Goal: Information Seeking & Learning: Learn about a topic

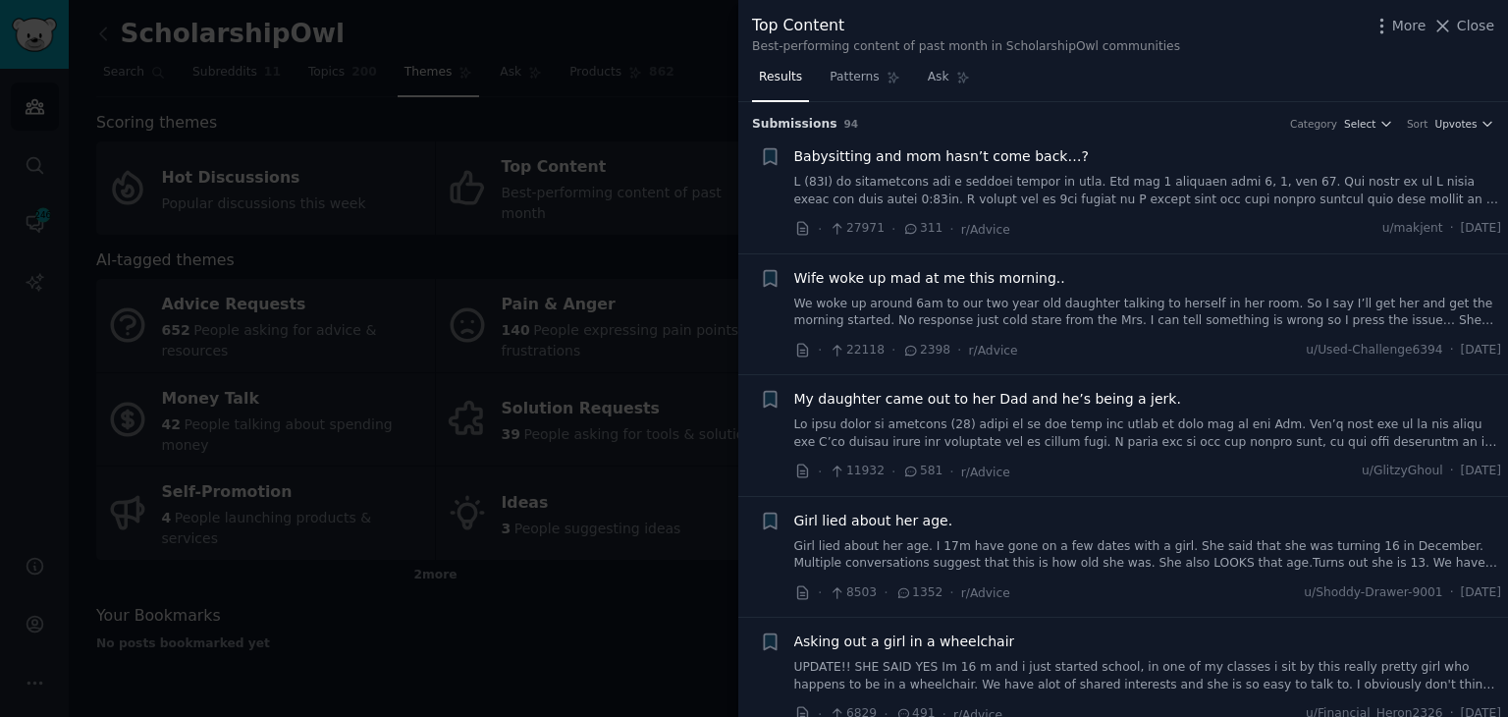
scroll to position [2651, 0]
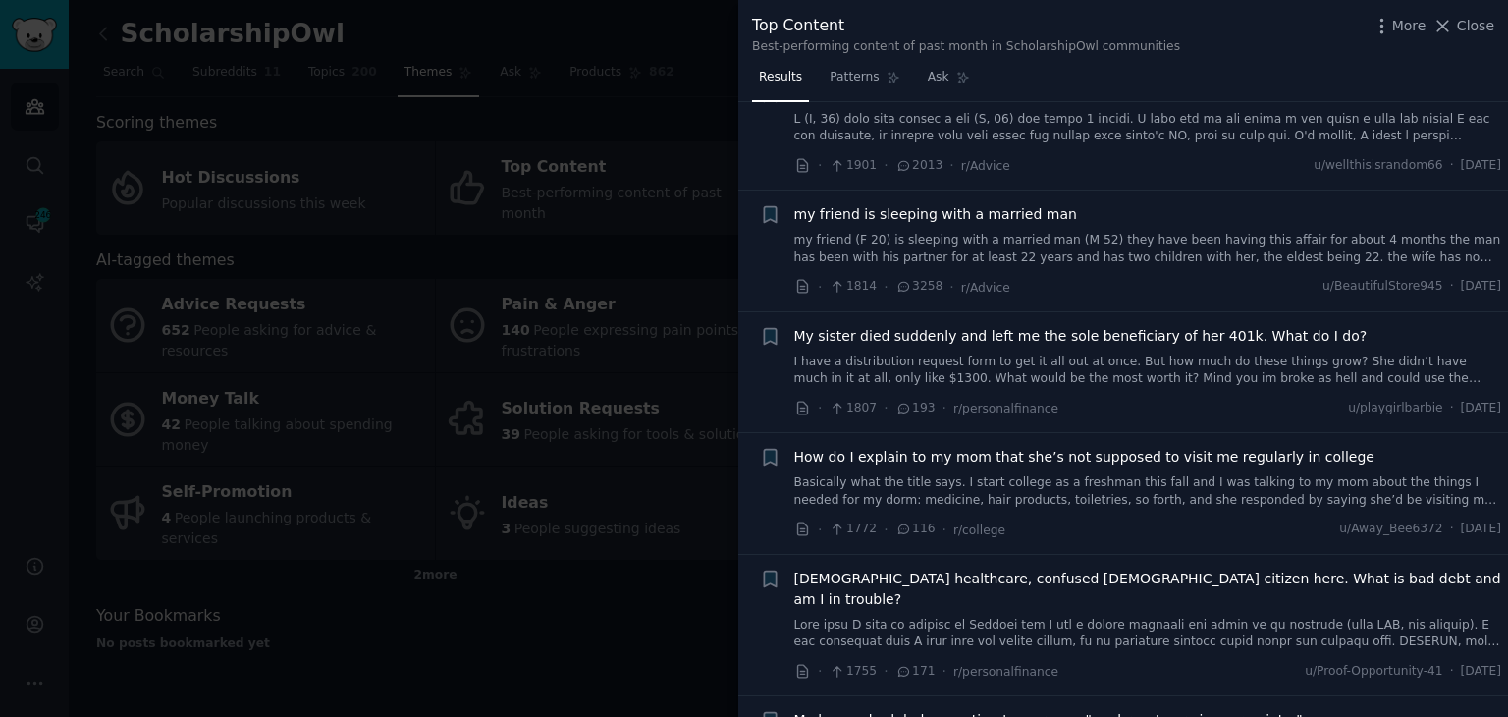
drag, startPoint x: 537, startPoint y: 590, endPoint x: 577, endPoint y: 258, distance: 334.3
click at [537, 590] on div at bounding box center [754, 358] width 1508 height 717
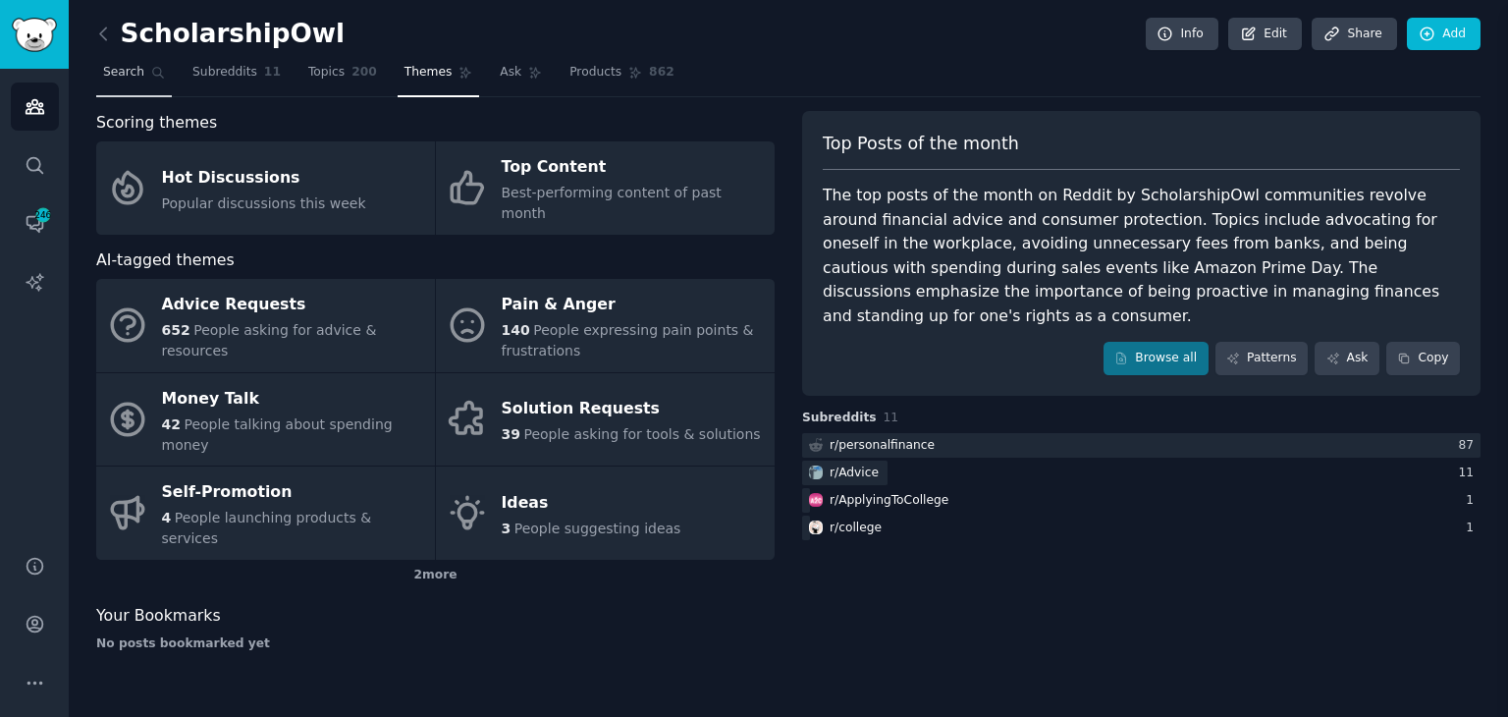
click at [365, 619] on div "ScholarshipOwl Info Edit Share Add Search Subreddits 11 Topics 200 Themes Ask P…" at bounding box center [788, 358] width 1439 height 717
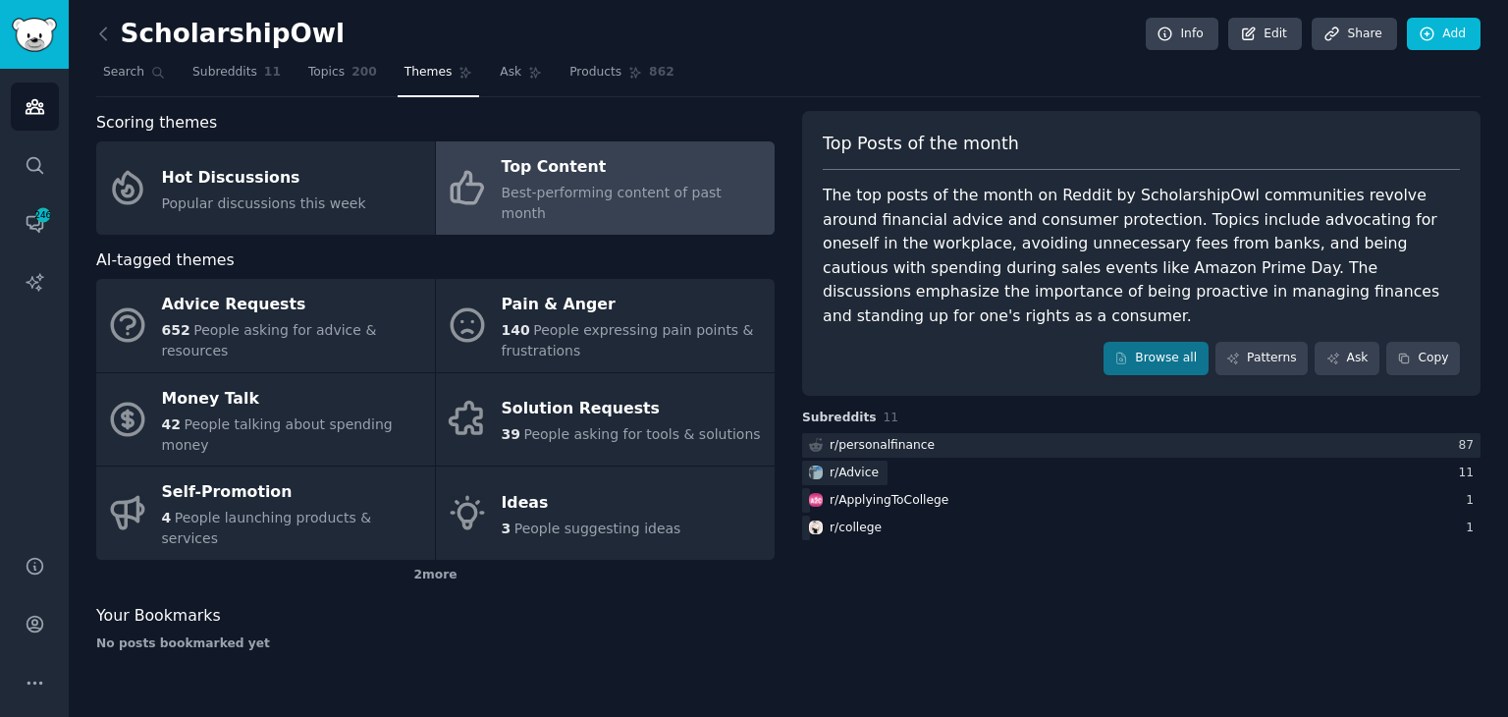
click at [121, 28] on h2 "ScholarshipOwl" at bounding box center [220, 34] width 248 height 31
click at [105, 30] on icon at bounding box center [103, 34] width 21 height 21
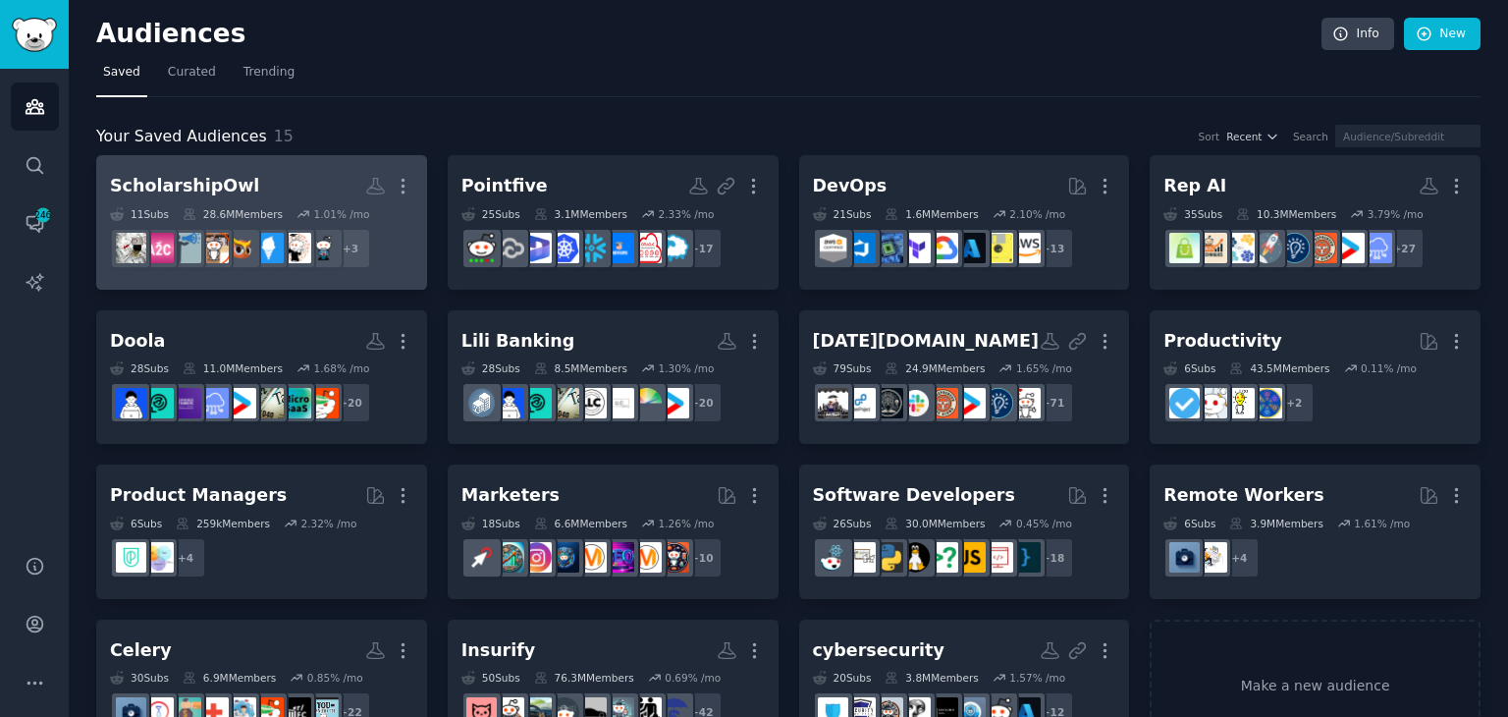
click at [361, 162] on link "ScholarshipOwl More 11 Sub s 28.6M Members 1.01 % /mo + 3" at bounding box center [261, 222] width 331 height 135
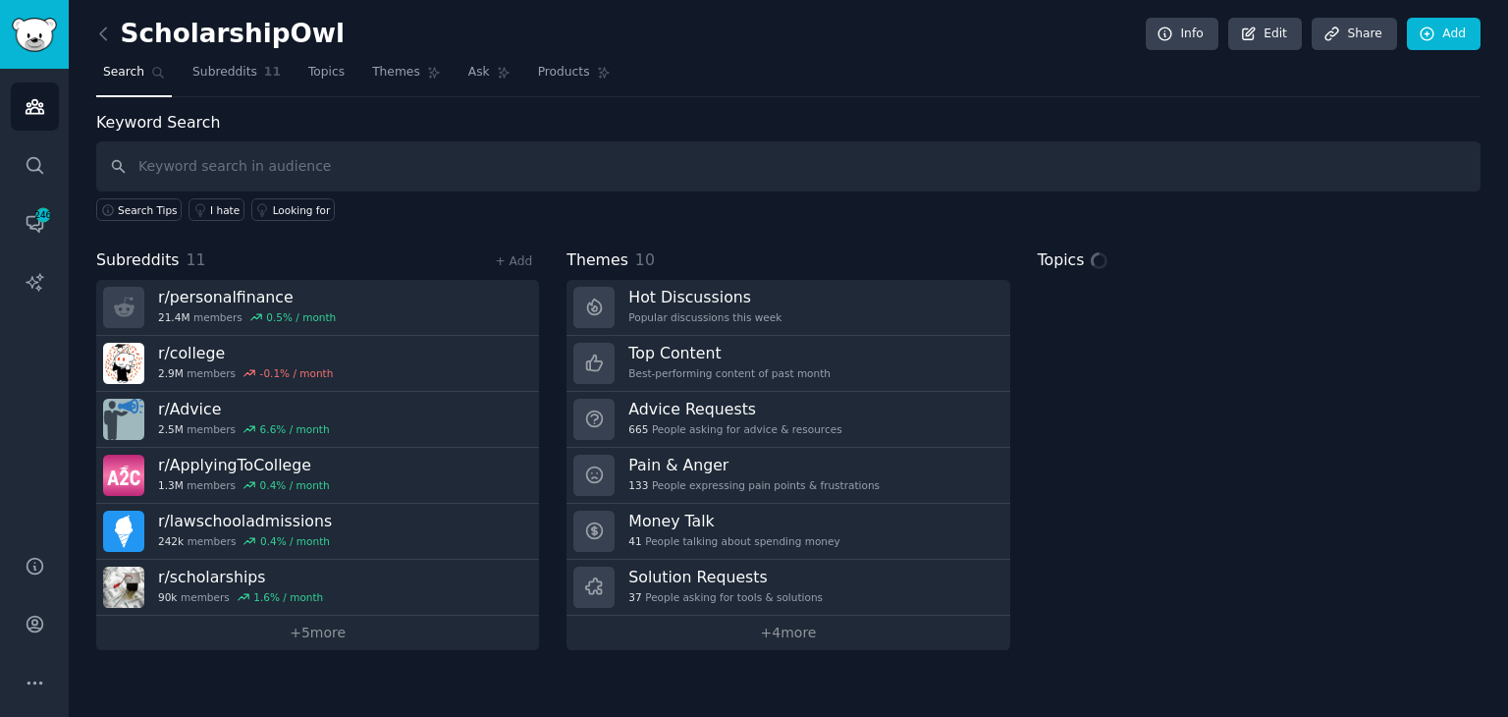
click at [381, 170] on input "text" at bounding box center [788, 166] width 1384 height 50
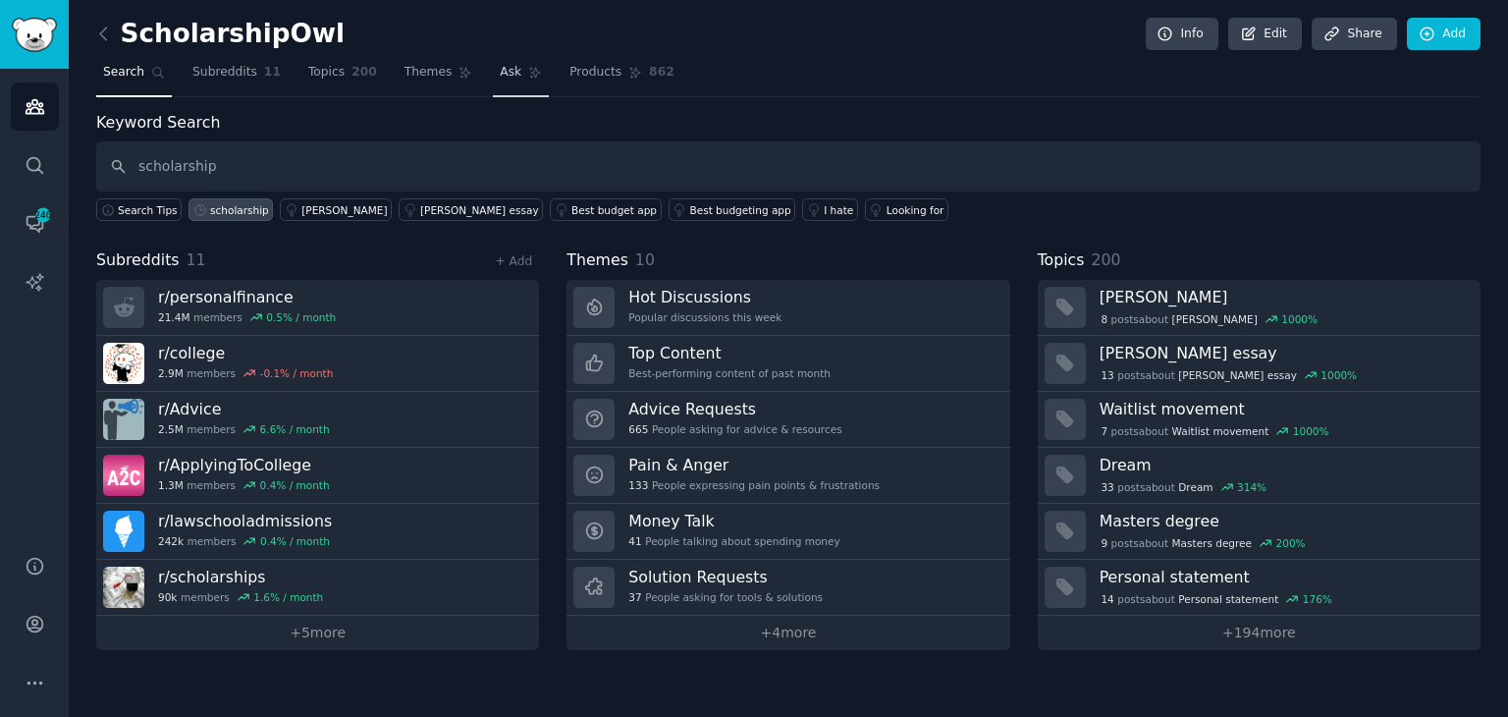
type input "scholarship"
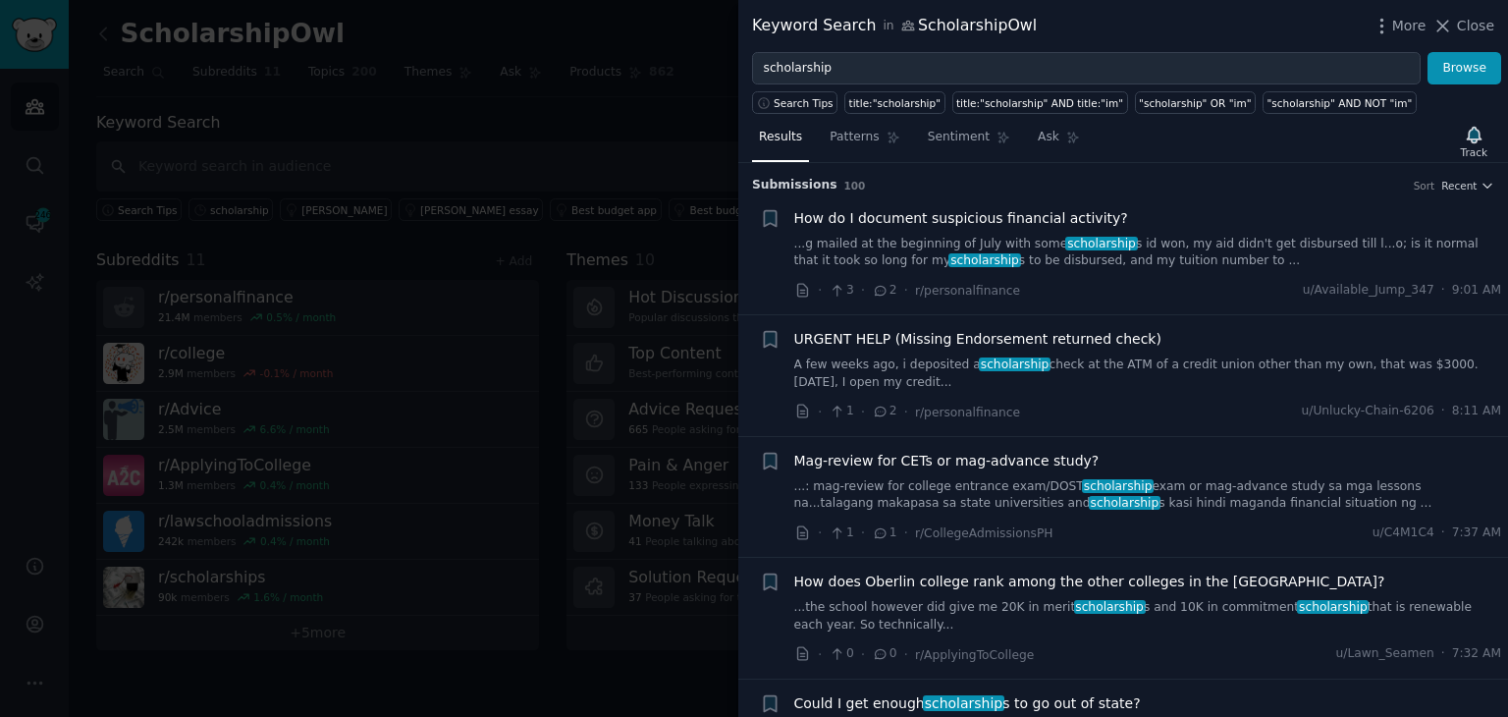
scroll to position [295, 0]
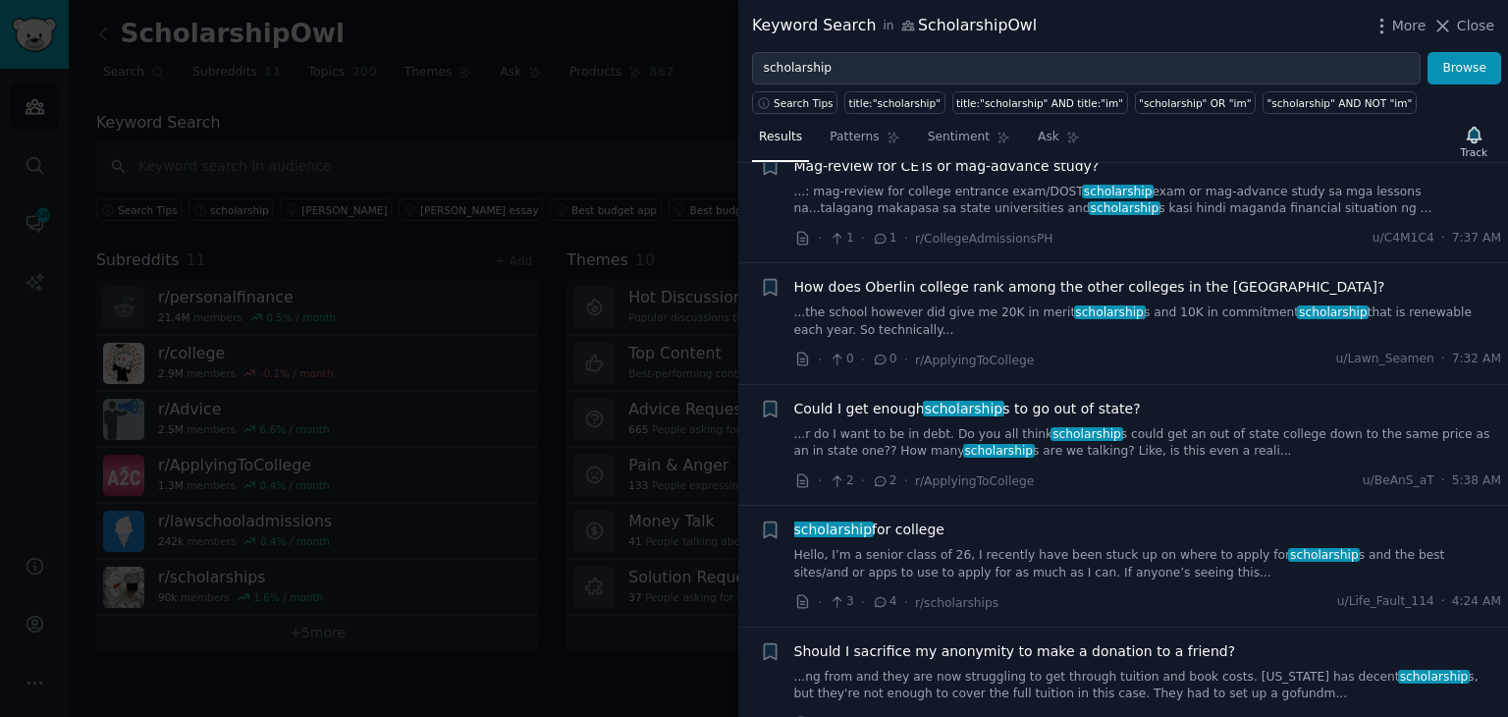
click at [1182, 427] on link "...r do I want to be in debt. Do you all think scholarship s could get an out o…" at bounding box center [1148, 443] width 708 height 34
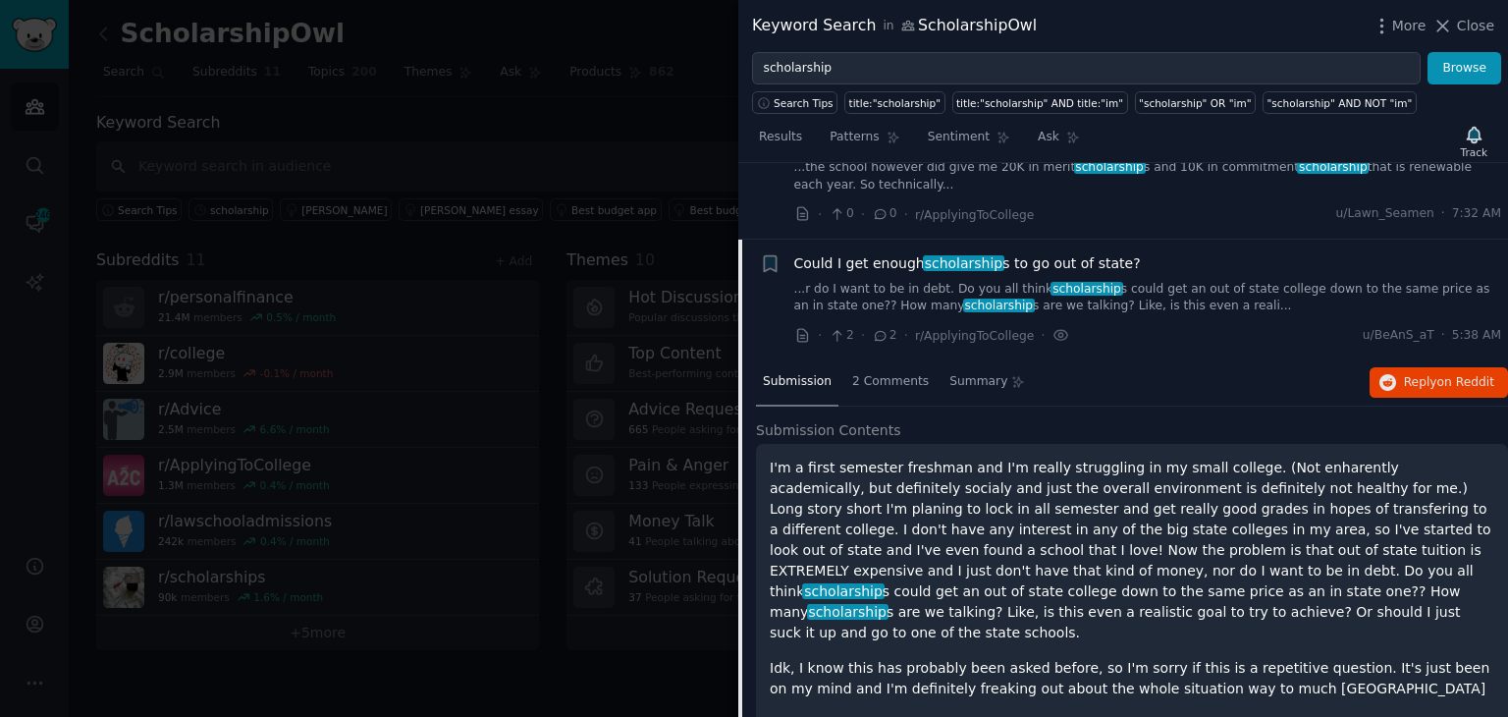
scroll to position [515, 0]
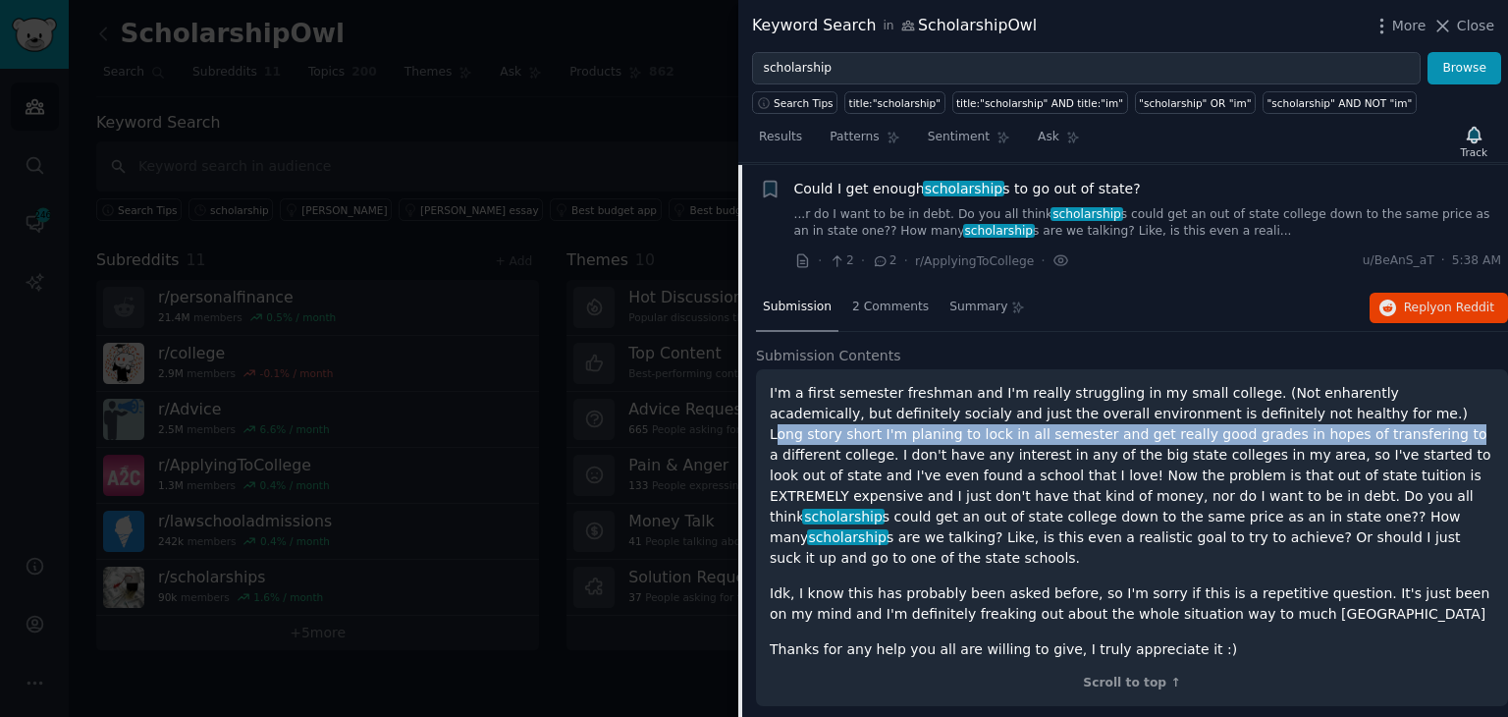
drag, startPoint x: 1219, startPoint y: 415, endPoint x: 1149, endPoint y: 431, distance: 71.5
click at [1149, 431] on p "I'm a first semester freshman and I'm really struggling in my small college. (N…" at bounding box center [1132, 476] width 725 height 186
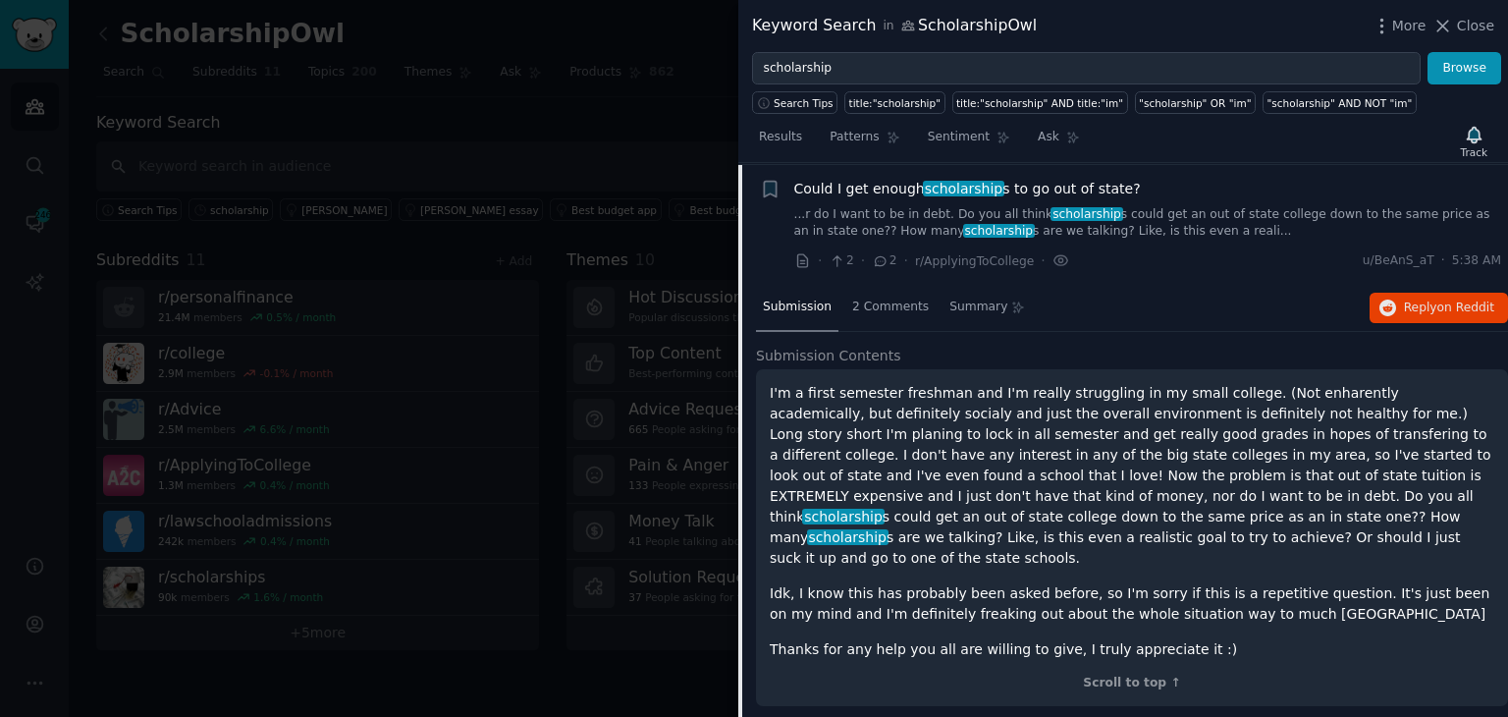
click at [845, 552] on div "I'm a first semester freshman and I'm really struggling in my small college. (N…" at bounding box center [1132, 521] width 725 height 277
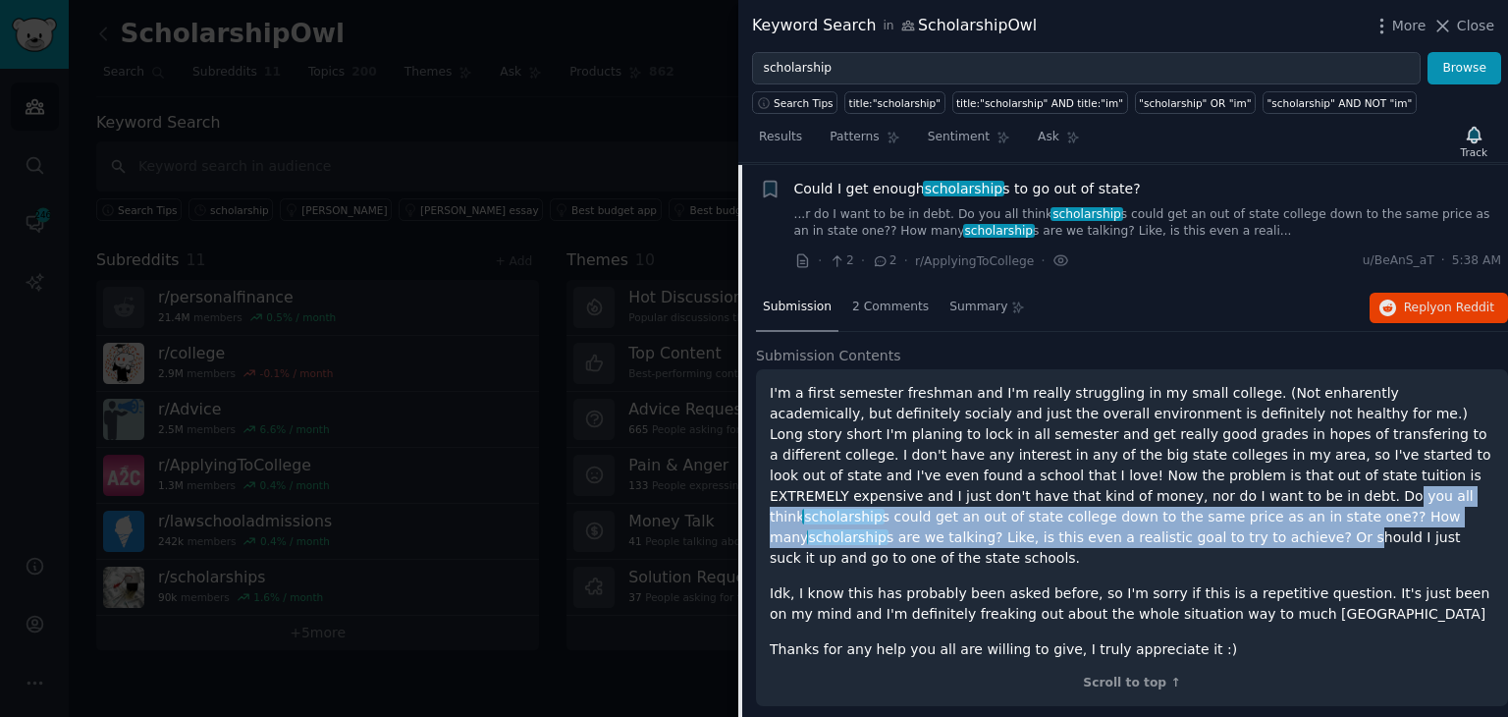
drag, startPoint x: 857, startPoint y: 492, endPoint x: 1333, endPoint y: 504, distance: 476.4
click at [1333, 504] on p "I'm a first semester freshman and I'm really struggling in my small college. (N…" at bounding box center [1132, 476] width 725 height 186
click at [1076, 519] on p "I'm a first semester freshman and I'm really struggling in my small college. (N…" at bounding box center [1132, 476] width 725 height 186
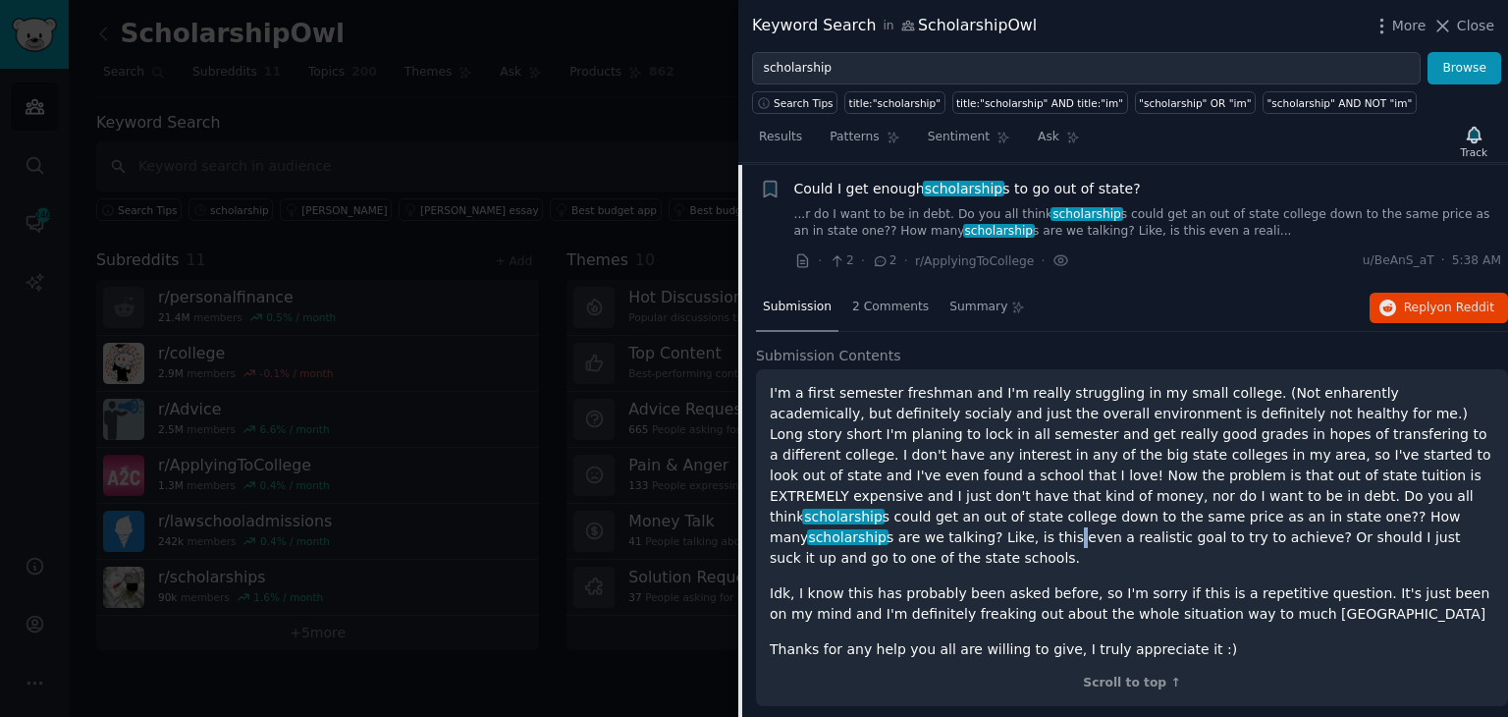
click at [1076, 519] on p "I'm a first semester freshman and I'm really struggling in my small college. (N…" at bounding box center [1132, 476] width 725 height 186
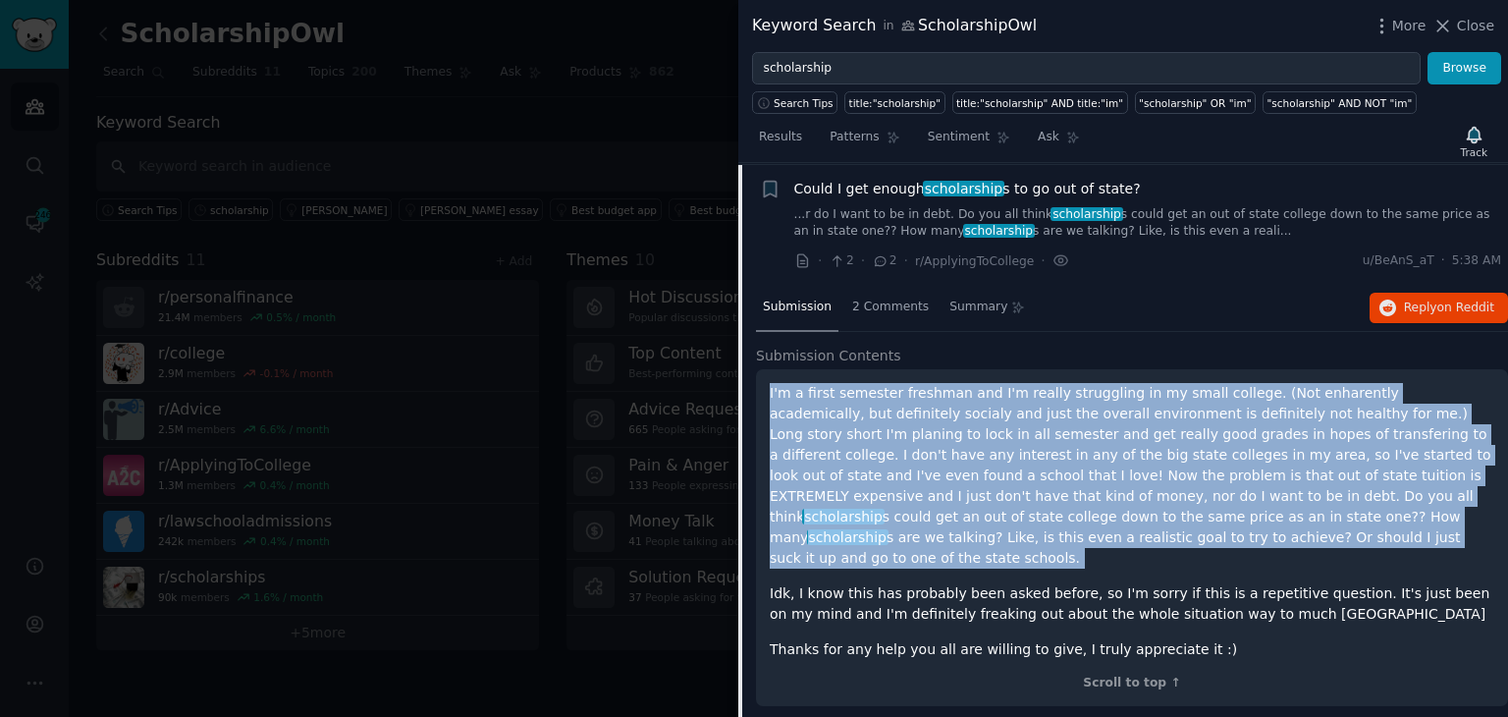
click at [1076, 519] on p "I'm a first semester freshman and I'm really struggling in my small college. (N…" at bounding box center [1132, 476] width 725 height 186
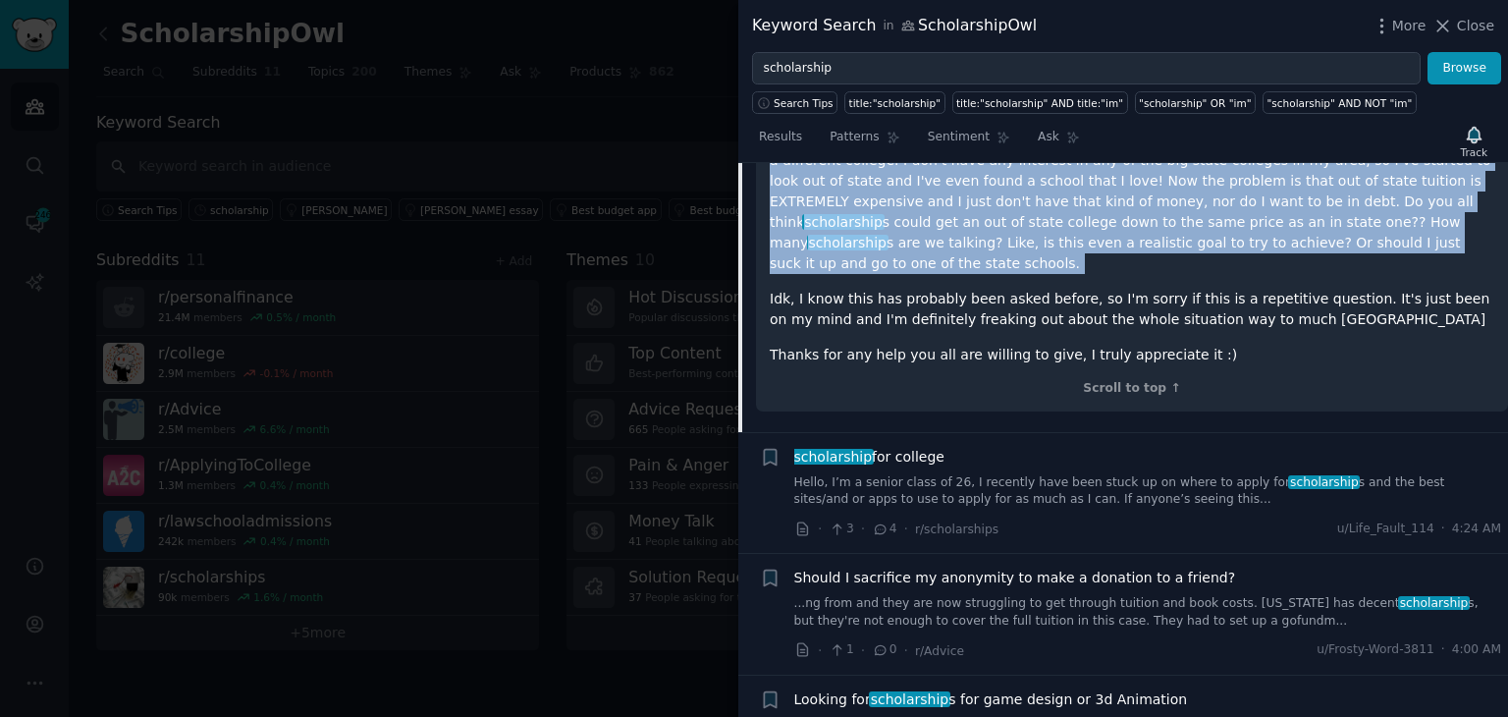
click at [973, 474] on link "Hello, I’m a senior class of 26, I recently have been stuck up on where to appl…" at bounding box center [1148, 491] width 708 height 34
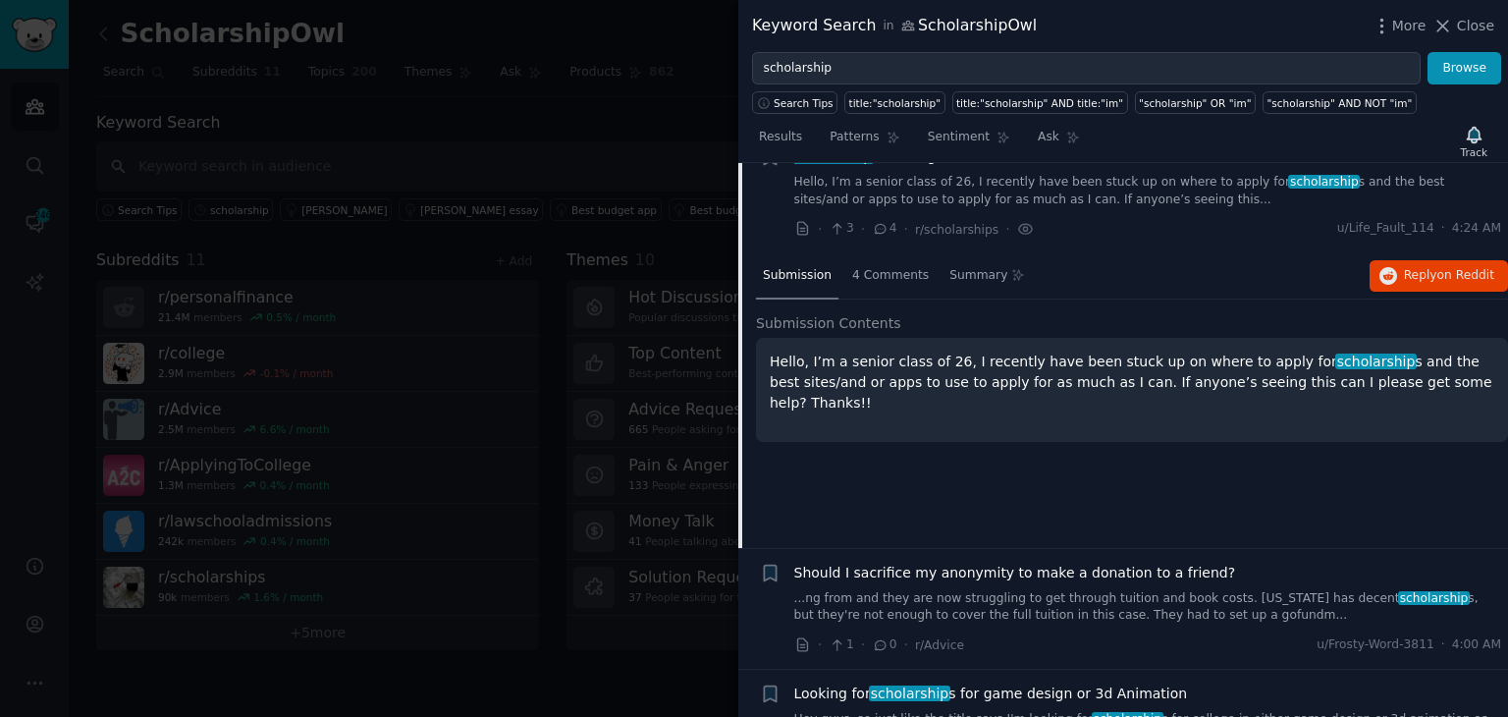
scroll to position [636, 0]
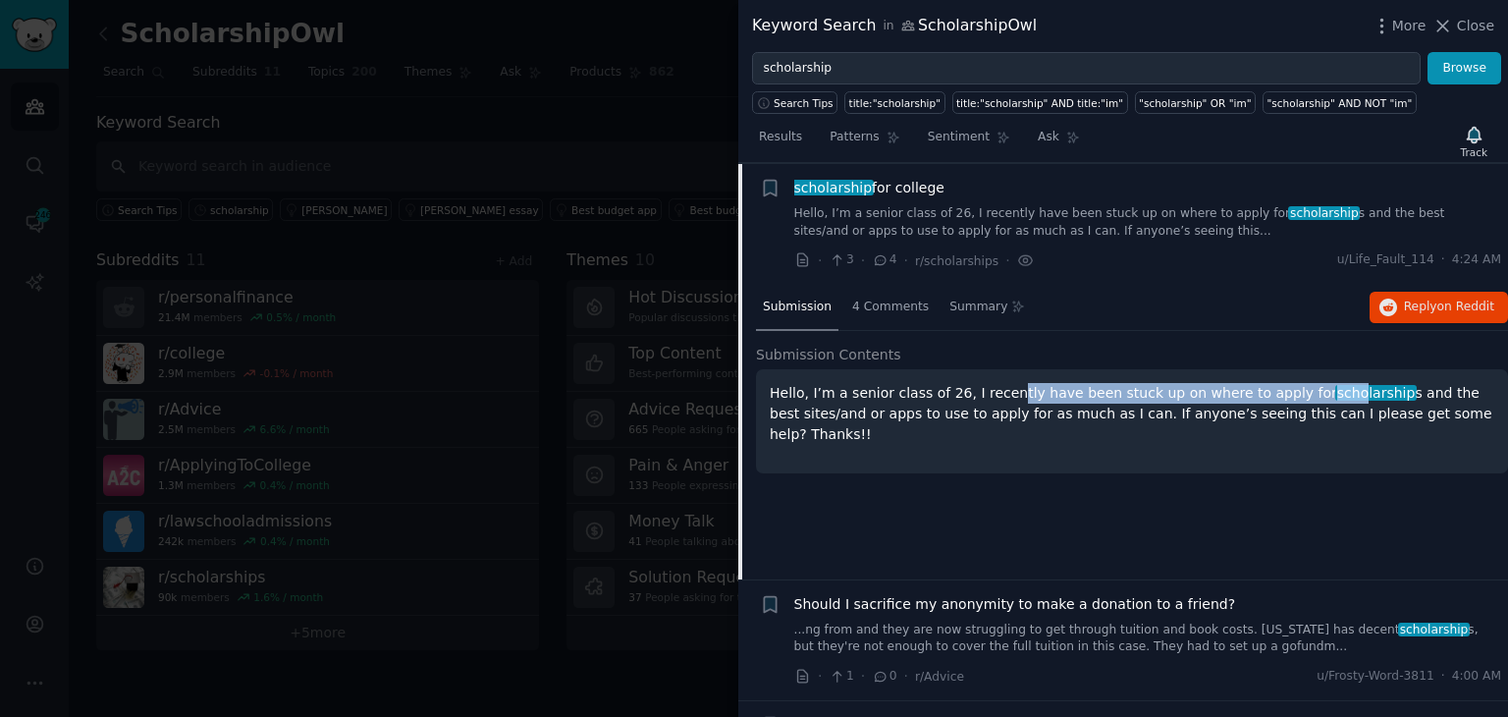
drag, startPoint x: 989, startPoint y: 385, endPoint x: 1296, endPoint y: 390, distance: 307.4
click at [1296, 390] on p "Hello, I’m a senior class of 26, I recently have been stuck up on where to appl…" at bounding box center [1132, 414] width 725 height 62
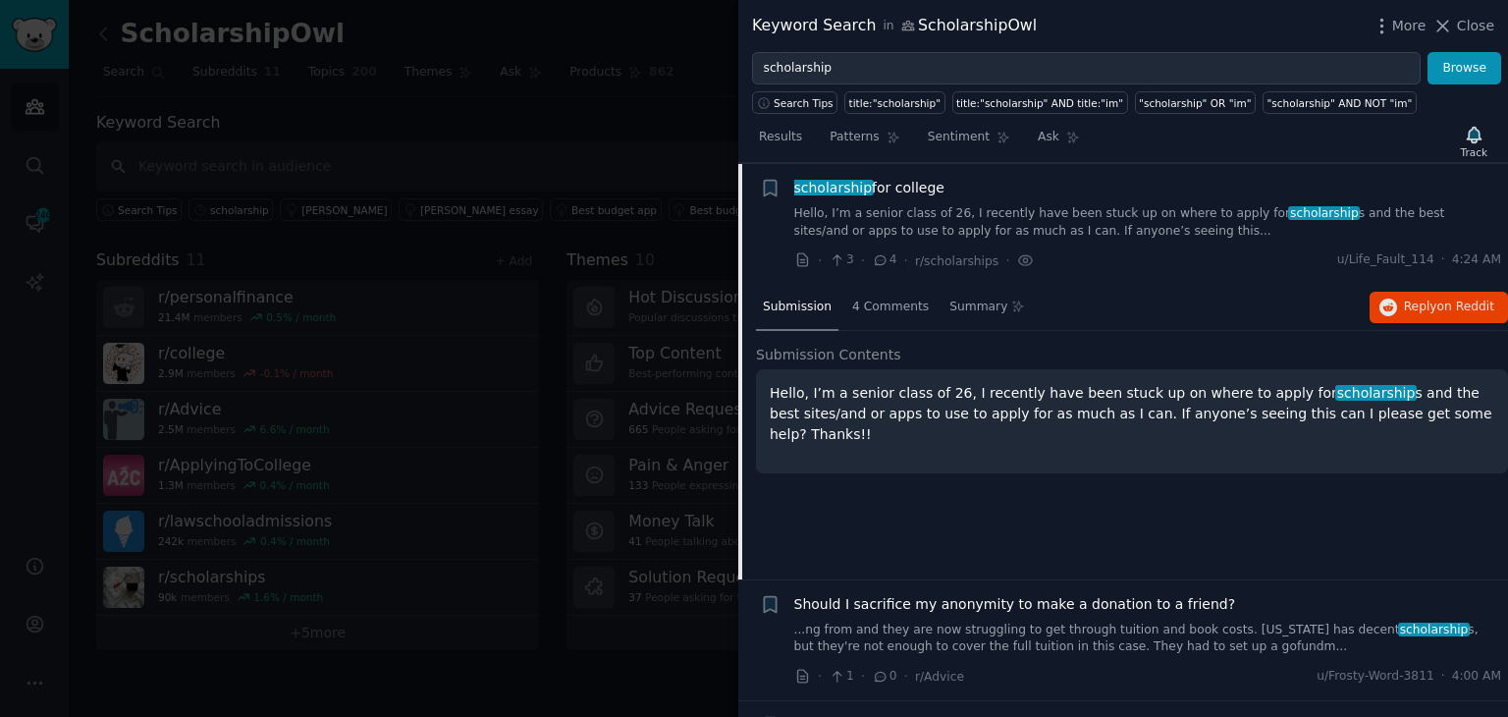
click at [1107, 410] on p "Hello, I’m a senior class of 26, I recently have been stuck up on where to appl…" at bounding box center [1132, 414] width 725 height 62
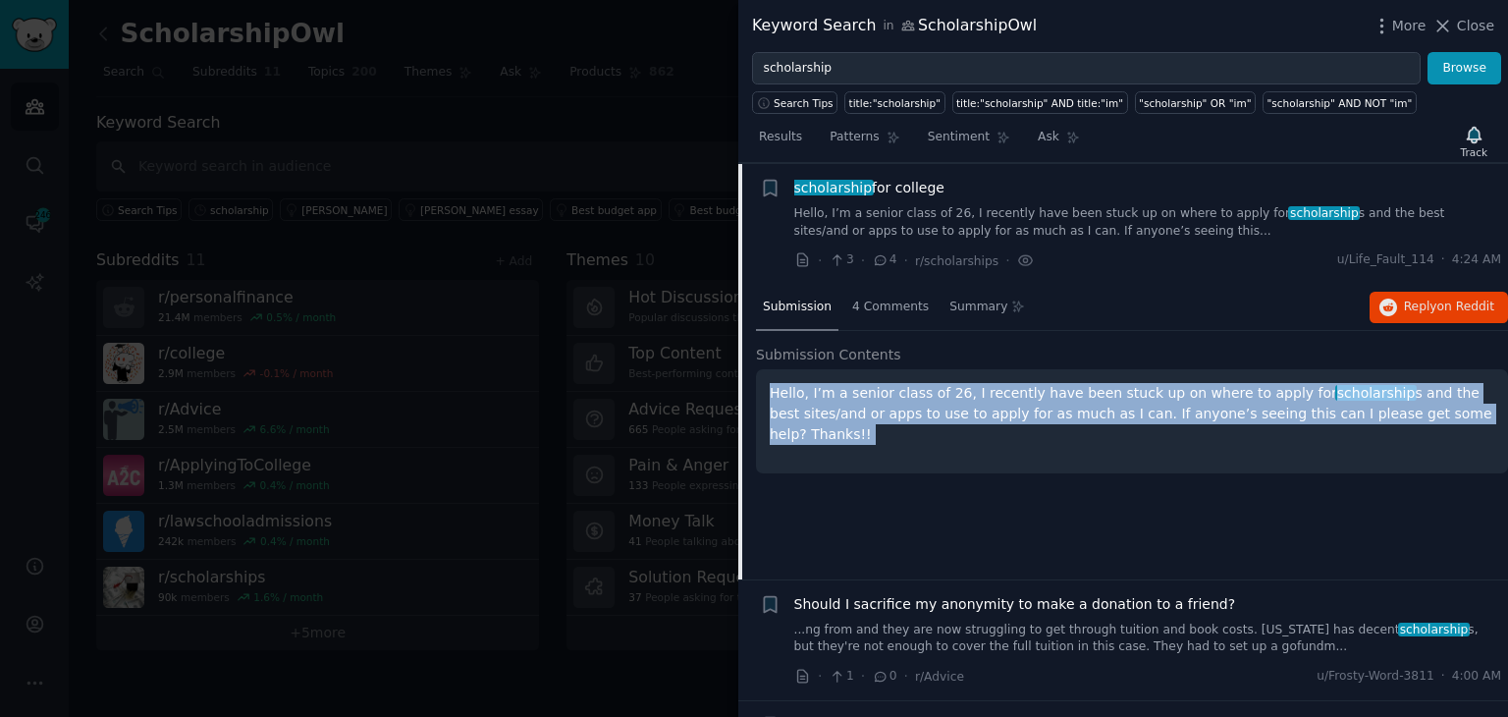
click at [1107, 410] on p "Hello, I’m a senior class of 26, I recently have been stuck up on where to appl…" at bounding box center [1132, 414] width 725 height 62
click at [1400, 299] on button "Reply on Reddit" at bounding box center [1439, 307] width 138 height 31
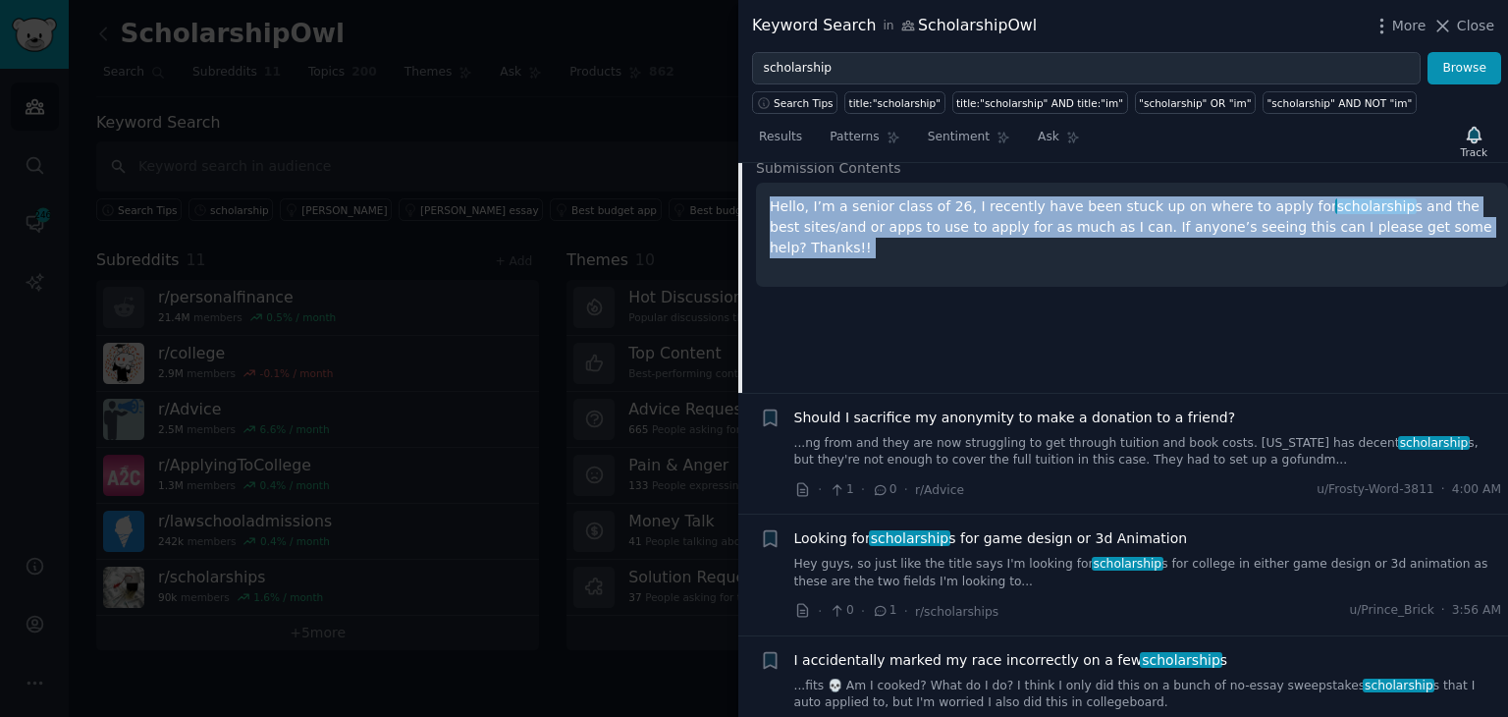
scroll to position [833, 0]
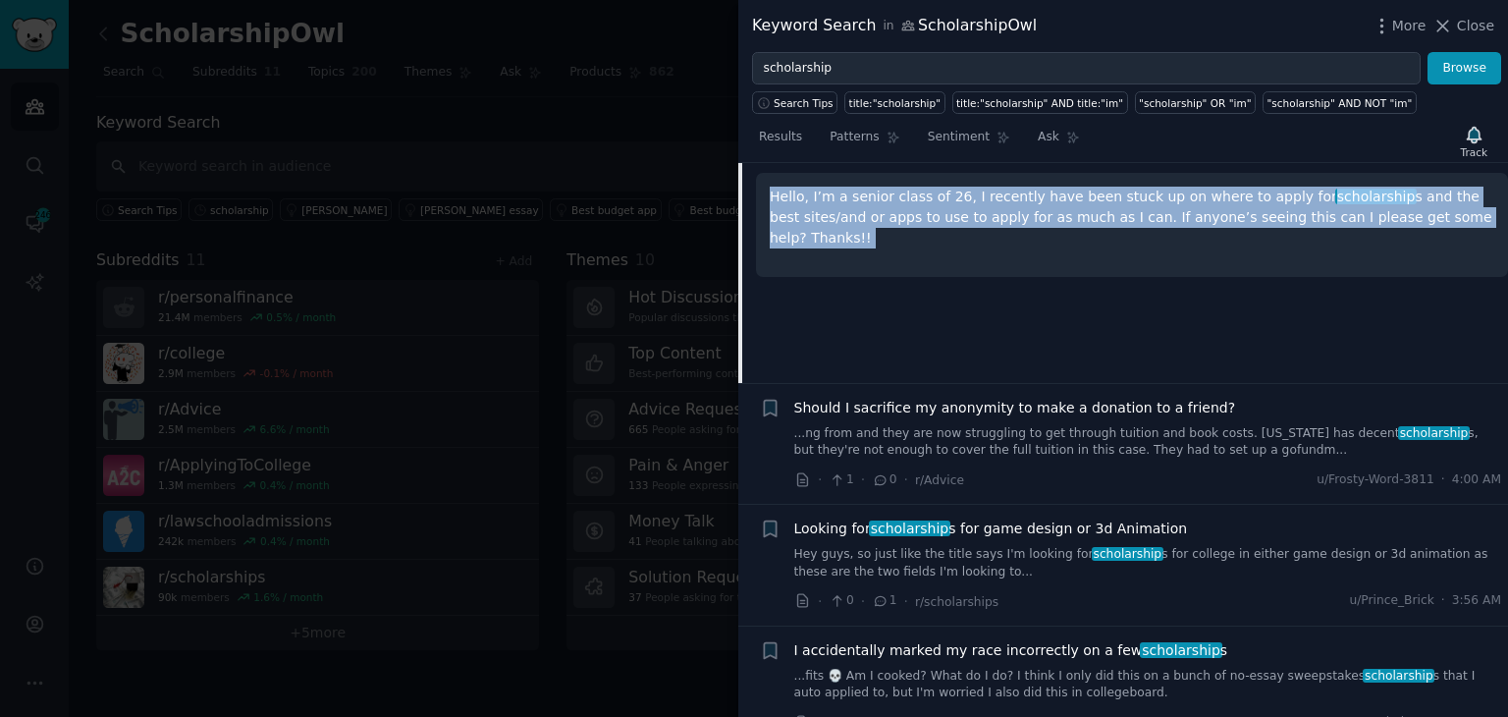
click at [1200, 563] on link "Hey guys, so just like the title says I'm looking for scholarship s for college…" at bounding box center [1148, 563] width 708 height 34
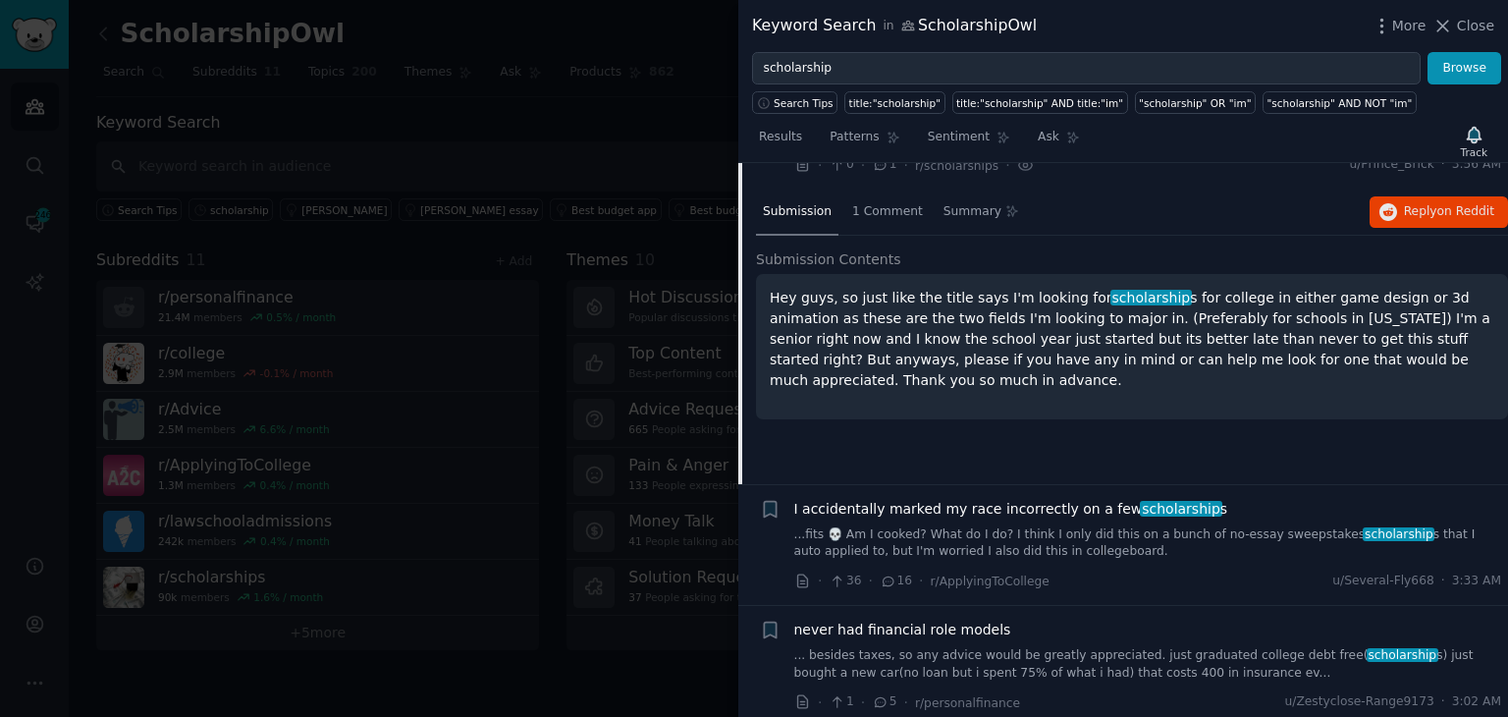
scroll to position [976, 0]
click at [1090, 547] on link "...fits 💀 Am I cooked? What do I do? I think I only did this on a bunch of no-e…" at bounding box center [1148, 541] width 708 height 34
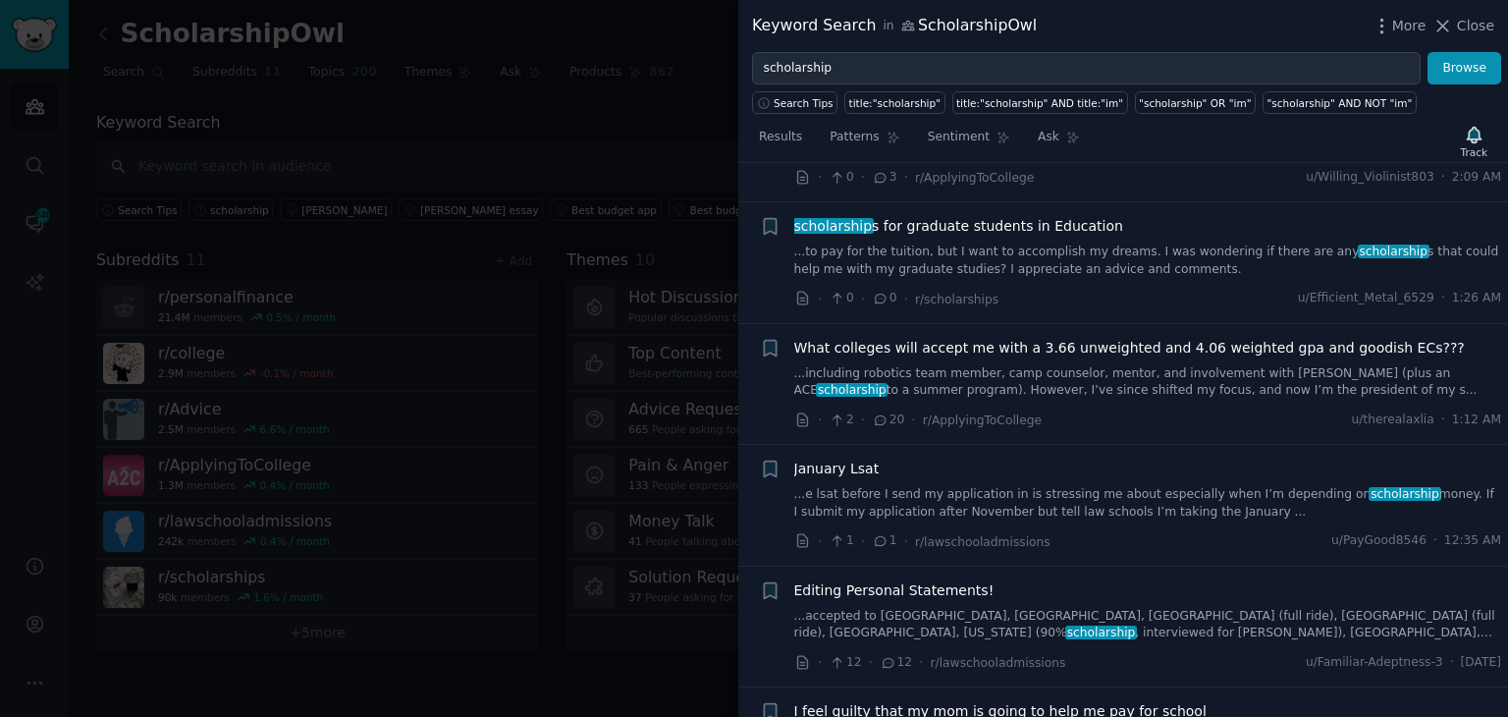
scroll to position [1882, 0]
drag, startPoint x: 240, startPoint y: 691, endPoint x: 251, endPoint y: 527, distance: 164.4
click at [240, 691] on div at bounding box center [754, 358] width 1508 height 717
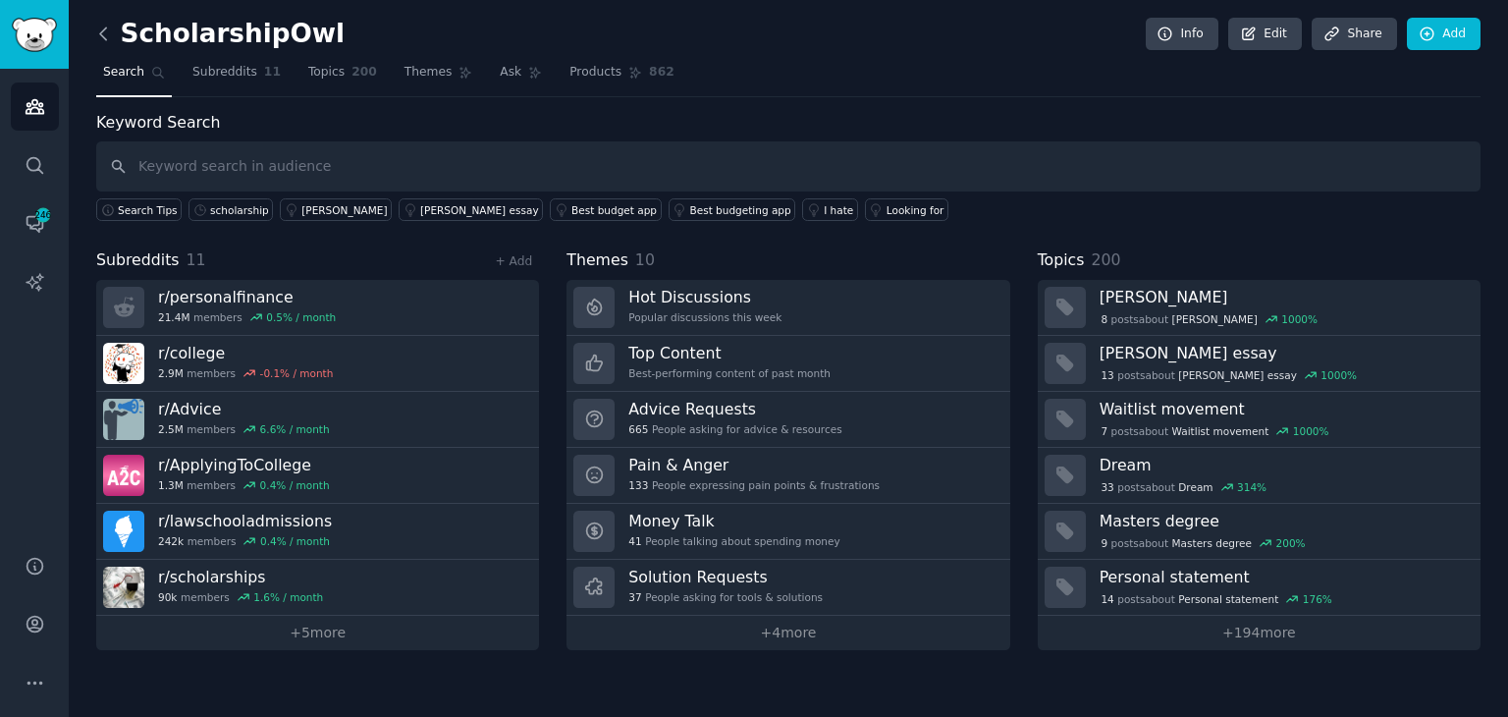
click at [100, 32] on icon at bounding box center [103, 33] width 6 height 12
